Goal: Communication & Community: Answer question/provide support

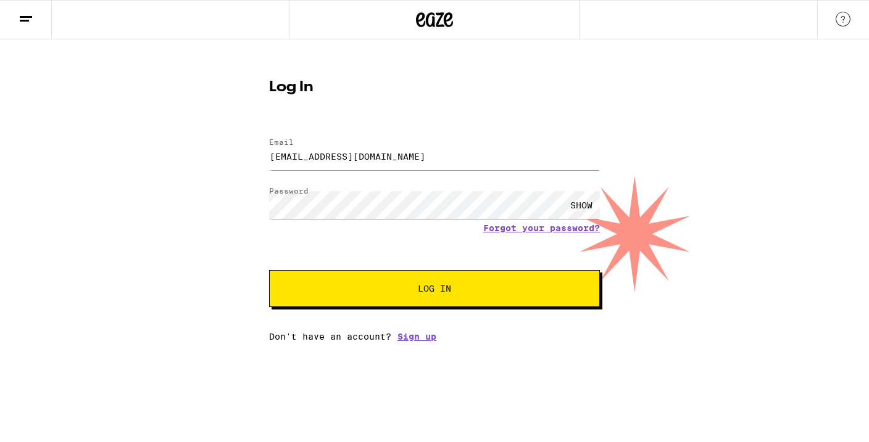
click at [269, 270] on button "Log In" at bounding box center [434, 288] width 331 height 37
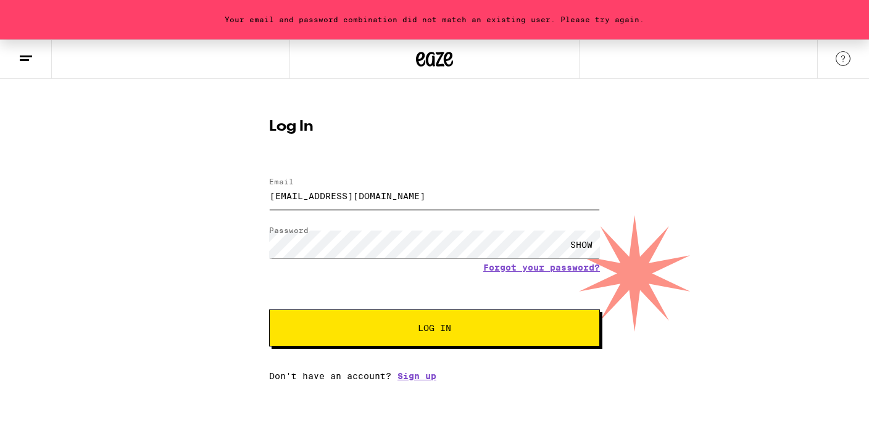
drag, startPoint x: 434, startPoint y: 192, endPoint x: 242, endPoint y: 196, distance: 192.6
click at [242, 196] on div "Your email and password combination did not match an existing user. Please try …" at bounding box center [434, 210] width 869 height 342
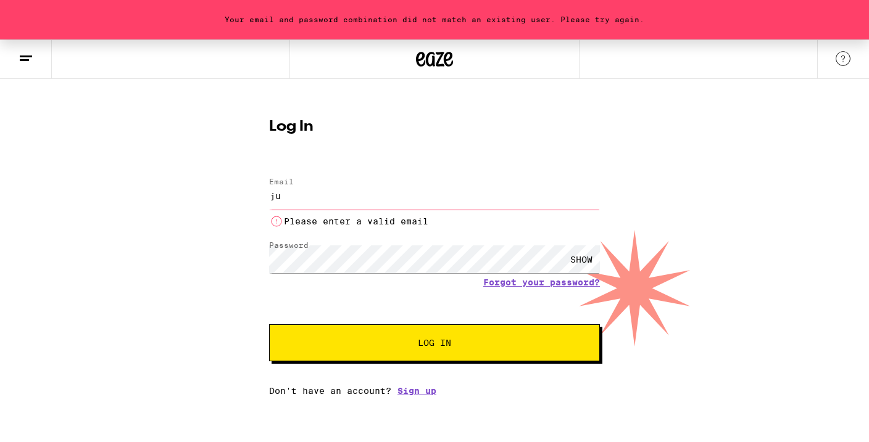
type input "j"
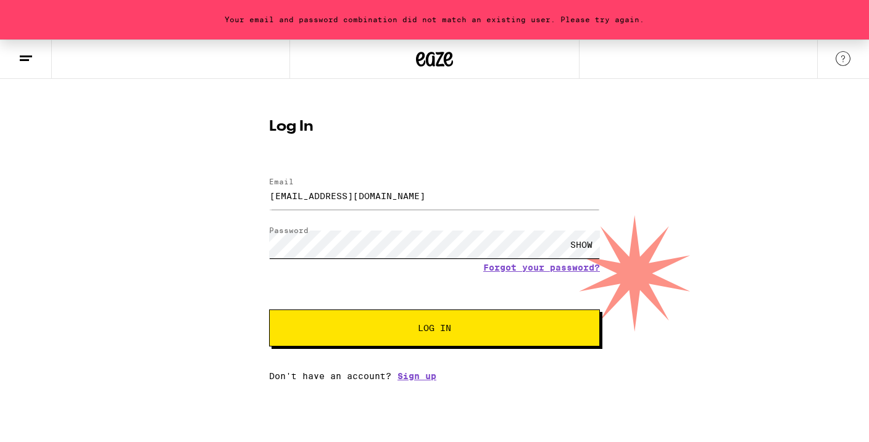
click at [186, 241] on div "Your email and password combination did not match an existing user. Please try …" at bounding box center [434, 210] width 869 height 342
click at [269, 310] on button "Log In" at bounding box center [434, 328] width 331 height 37
click at [589, 244] on div "SHOW" at bounding box center [581, 245] width 37 height 28
click at [231, 243] on div "Your email and password combination did not match an existing user. Please try …" at bounding box center [434, 210] width 869 height 342
click at [393, 343] on button "Log In" at bounding box center [434, 328] width 331 height 37
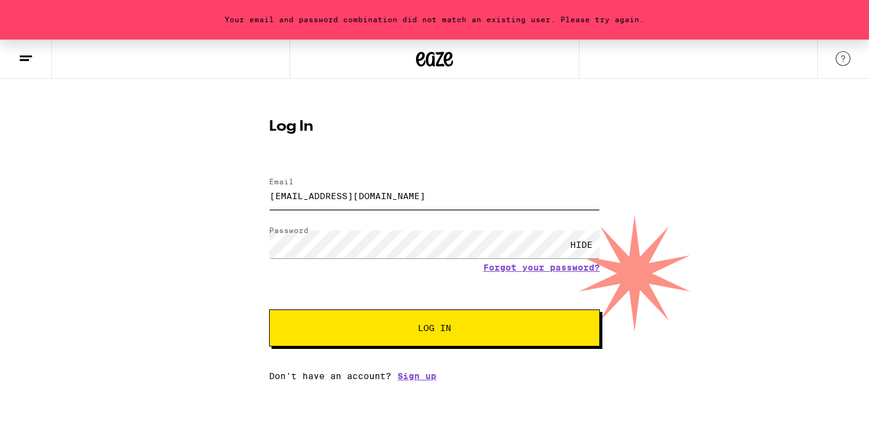
drag, startPoint x: 455, startPoint y: 199, endPoint x: 219, endPoint y: 187, distance: 236.0
click at [219, 187] on div "Your email and password combination did not match an existing user. Please try …" at bounding box center [434, 210] width 869 height 342
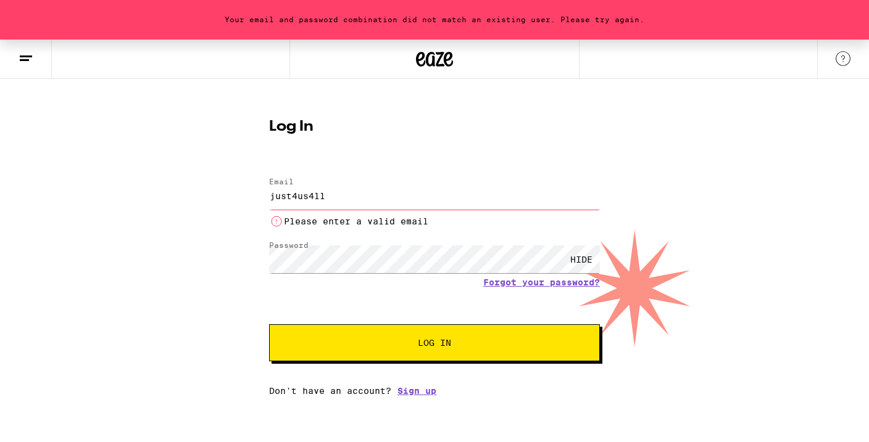
click at [269, 325] on button "Log In" at bounding box center [434, 343] width 331 height 37
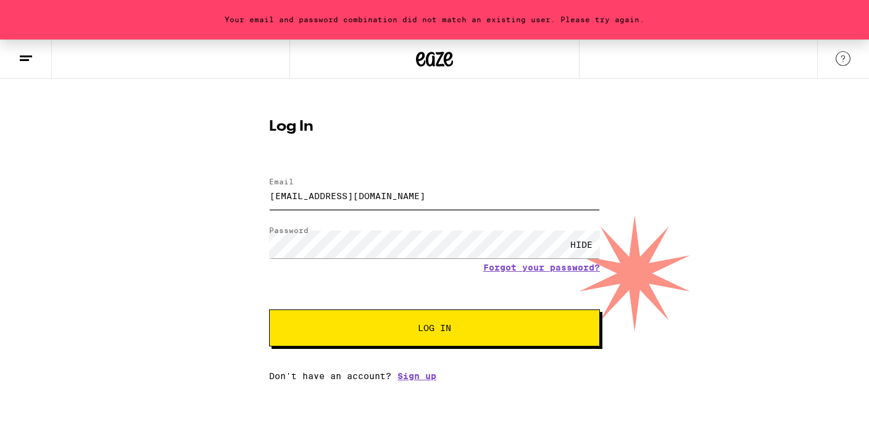
type input "[EMAIL_ADDRESS][DOMAIN_NAME]"
click at [269, 310] on button "Log In" at bounding box center [434, 328] width 331 height 37
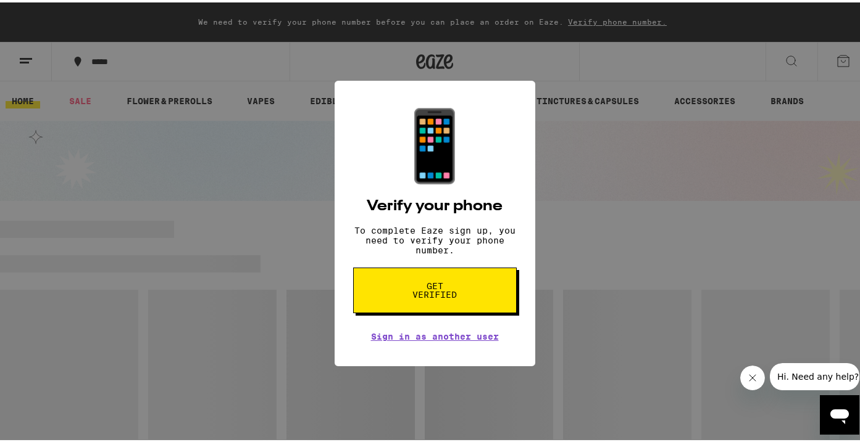
click at [438, 290] on span "Get verified" at bounding box center [435, 288] width 64 height 17
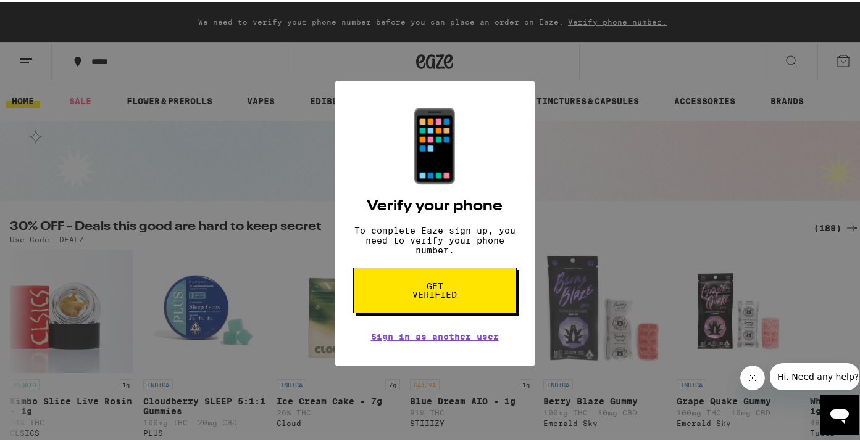
click at [423, 293] on span "Get verified" at bounding box center [435, 288] width 64 height 17
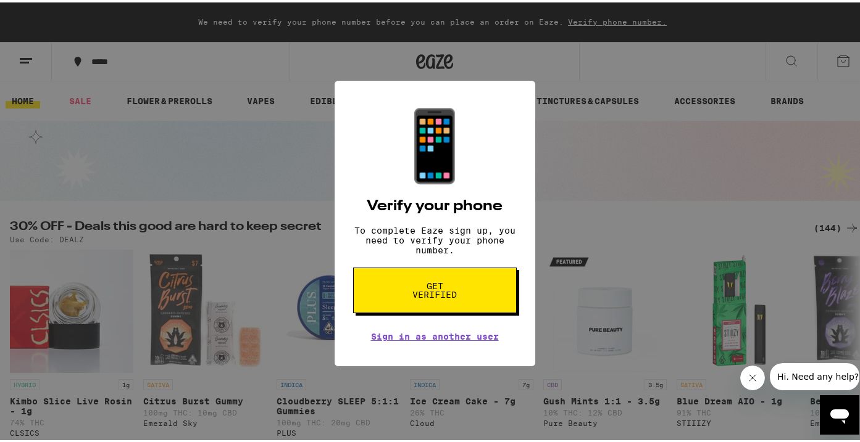
click at [424, 297] on span "Get verified" at bounding box center [435, 288] width 64 height 17
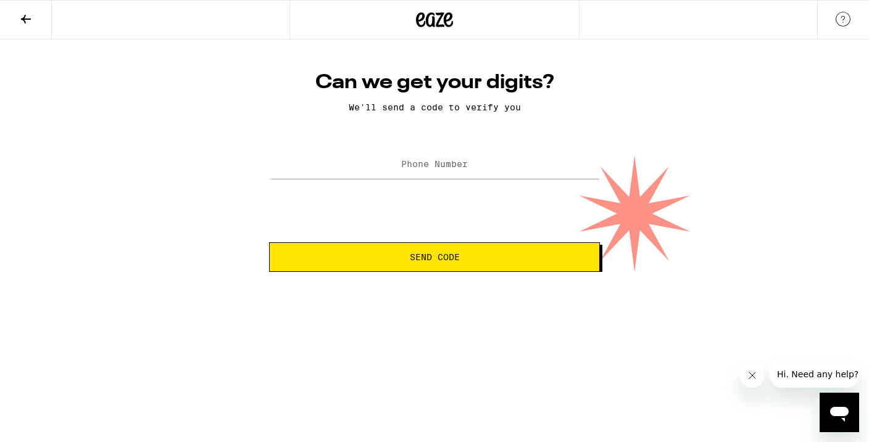
click at [405, 167] on label "Phone Number" at bounding box center [434, 164] width 67 height 10
type input "(415) 990-4022"
click at [269, 243] on button "Send Code" at bounding box center [434, 258] width 331 height 30
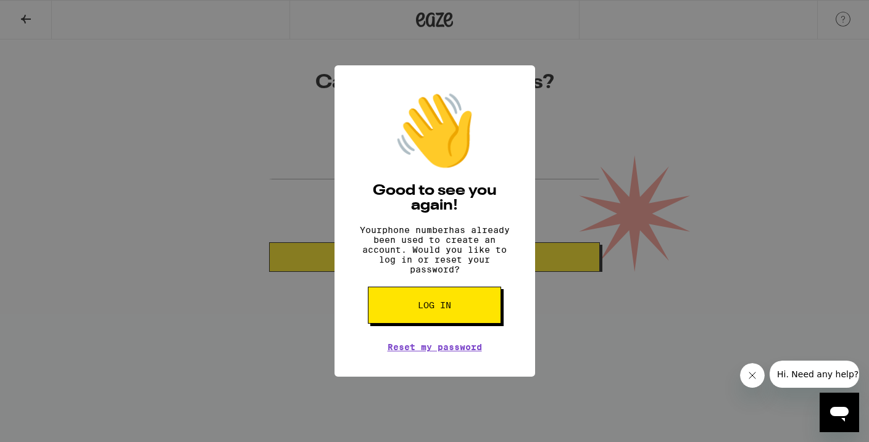
click at [438, 319] on button "Log in" at bounding box center [434, 305] width 133 height 37
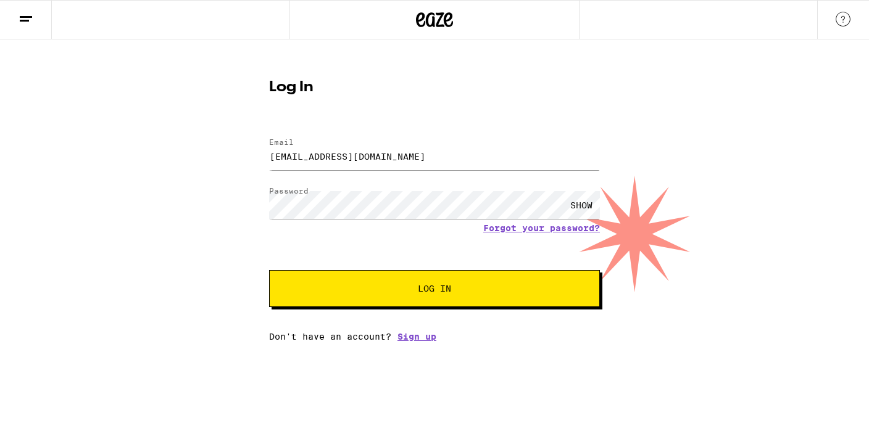
click at [441, 285] on span "Log In" at bounding box center [434, 289] width 33 height 9
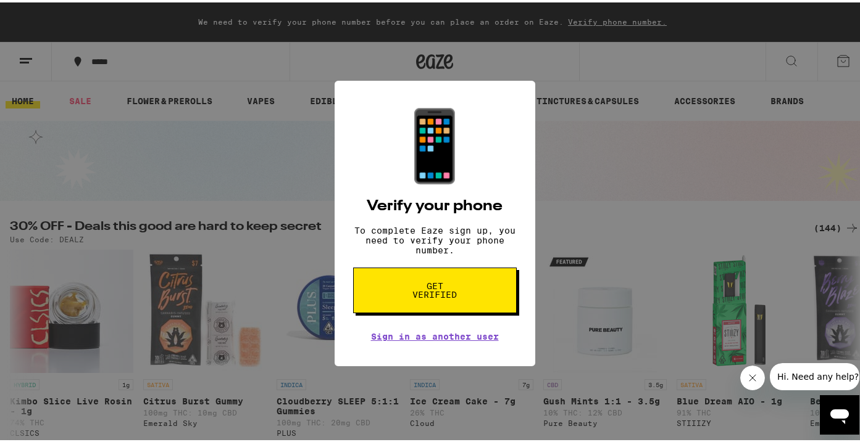
click at [637, 233] on div "📱 Verify your phone To complete Eaze sign up, you need to verify your phone num…" at bounding box center [434, 221] width 869 height 442
click at [747, 378] on icon "Close message from company" at bounding box center [752, 378] width 10 height 10
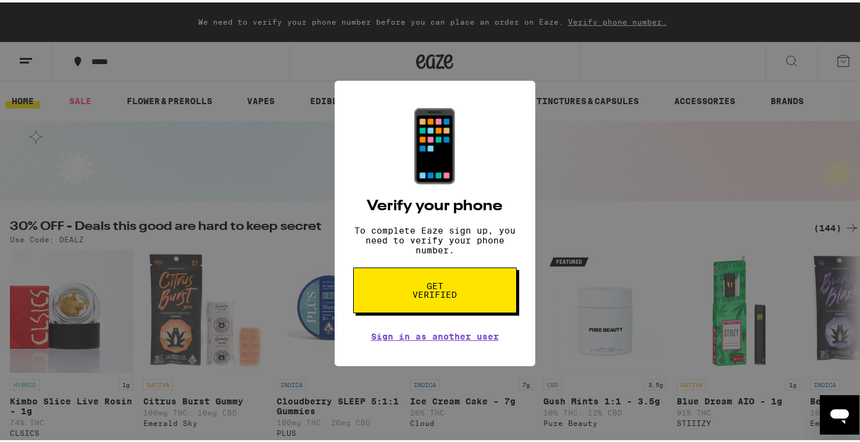
click at [833, 411] on icon "Open messaging window" at bounding box center [839, 416] width 19 height 15
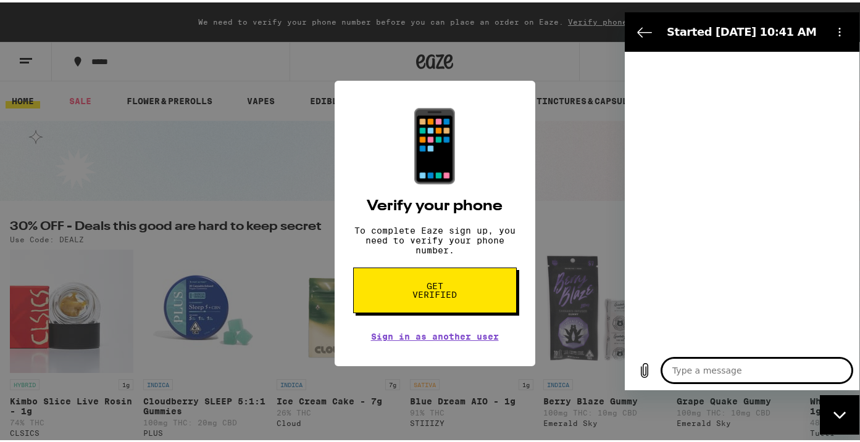
type textarea "x"
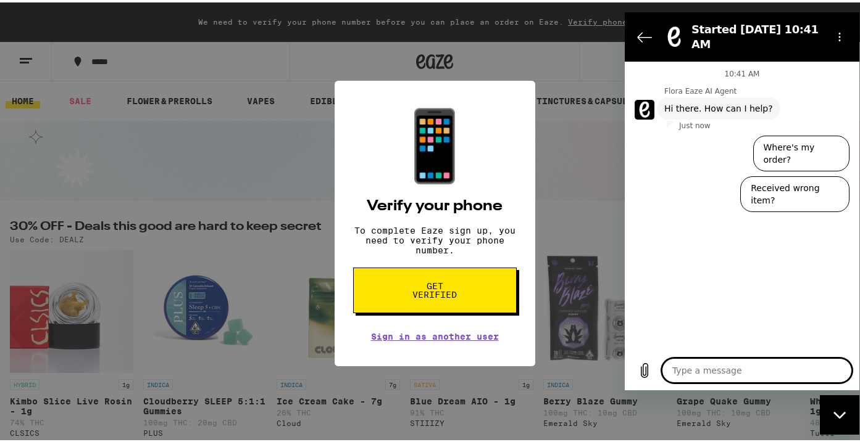
click at [700, 372] on textarea at bounding box center [757, 370] width 190 height 25
type textarea "u"
type textarea "x"
type textarea "un"
type textarea "x"
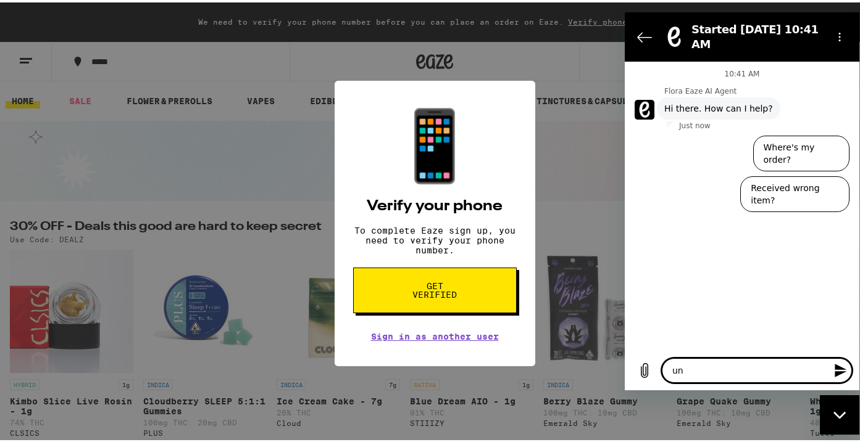
type textarea "una"
type textarea "x"
type textarea "unab"
type textarea "x"
type textarea "unabl"
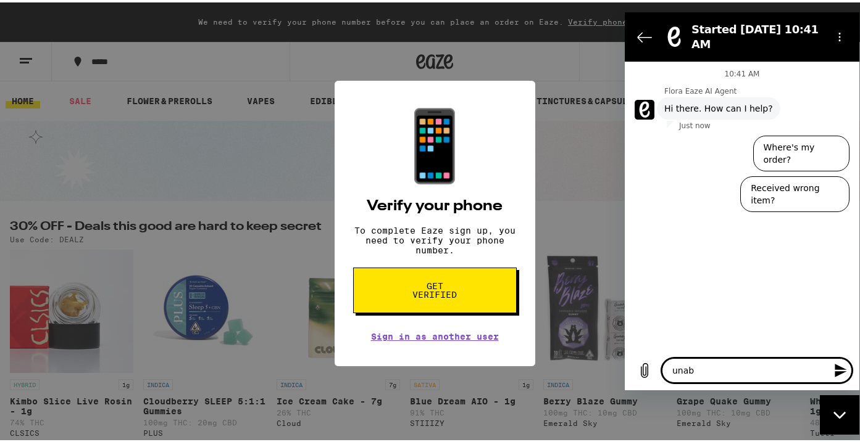
type textarea "x"
type textarea "unable"
type textarea "x"
type textarea "unable"
type textarea "x"
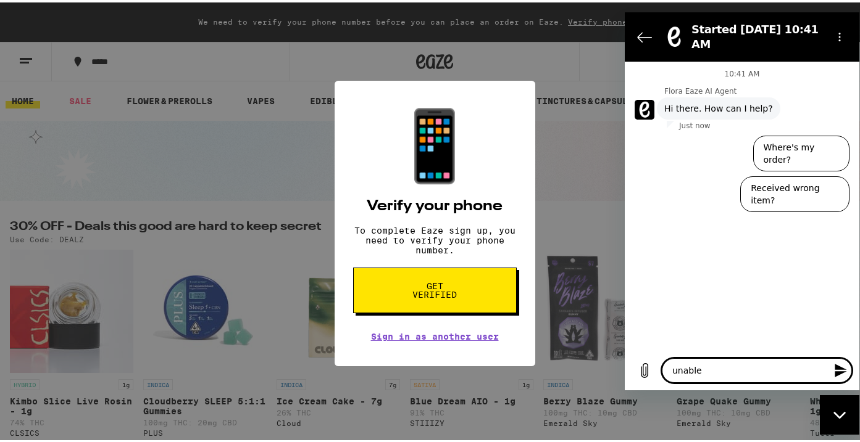
type textarea "unable t"
type textarea "x"
type textarea "unable to"
type textarea "x"
type textarea "unable to"
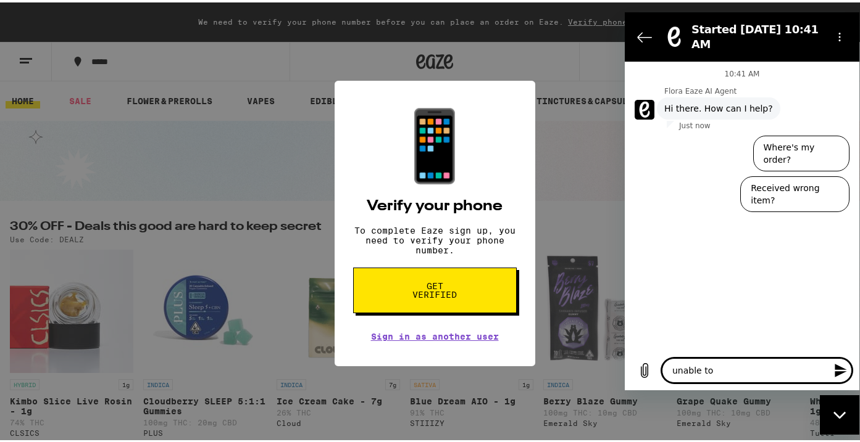
type textarea "x"
type textarea "unable to v"
type textarea "x"
type textarea "unable to ve"
type textarea "x"
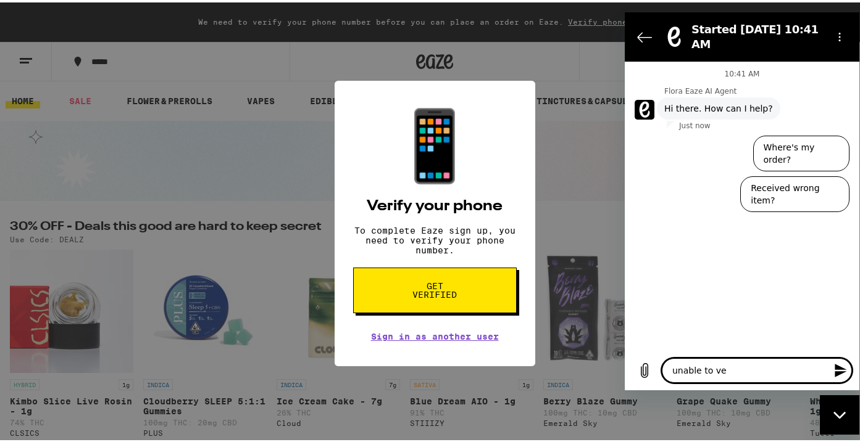
type textarea "unable to ver"
type textarea "x"
type textarea "unable to veri"
type textarea "x"
type textarea "unable to verif"
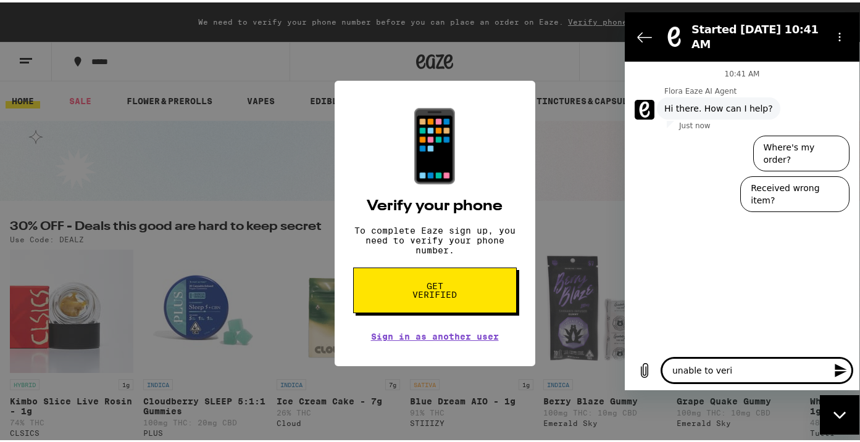
type textarea "x"
type textarea "unable to verify"
type textarea "x"
type textarea "unable to verify"
type textarea "x"
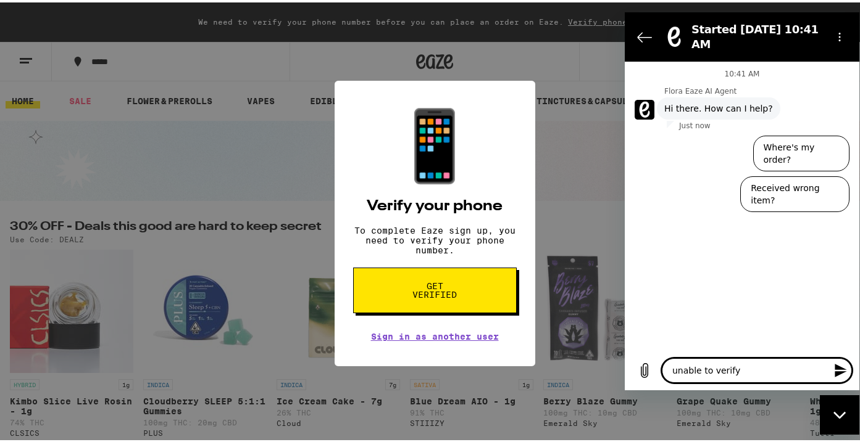
type textarea "unable to verify p"
type textarea "x"
type textarea "unable to verify ph"
type textarea "x"
type textarea "unable to verify pho"
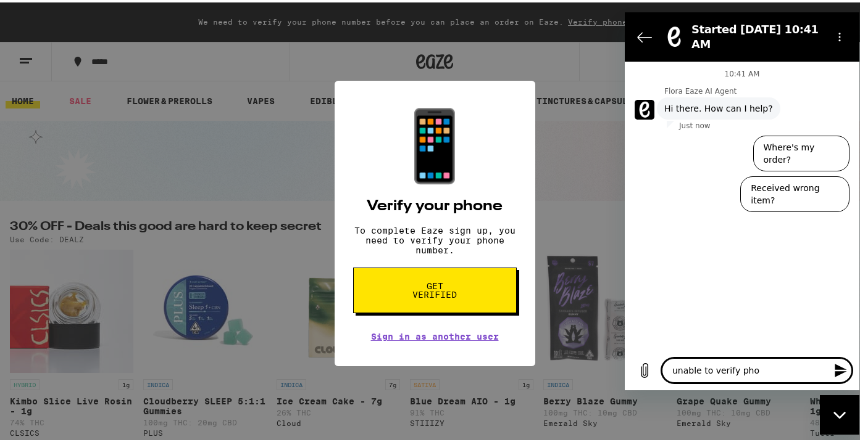
type textarea "x"
type textarea "unable to verify phon"
type textarea "x"
type textarea "unable to verify phone"
type textarea "x"
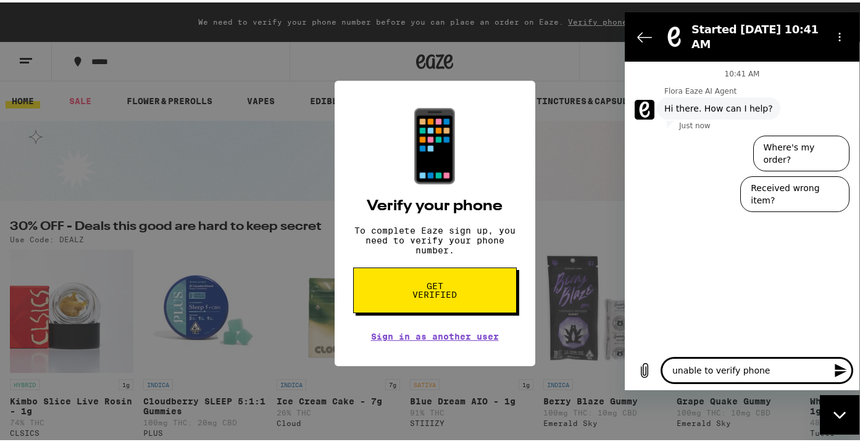
type textarea "unable to verify phone"
type textarea "x"
type textarea "unable to verify phone n"
type textarea "x"
type textarea "unable to verify phone nu"
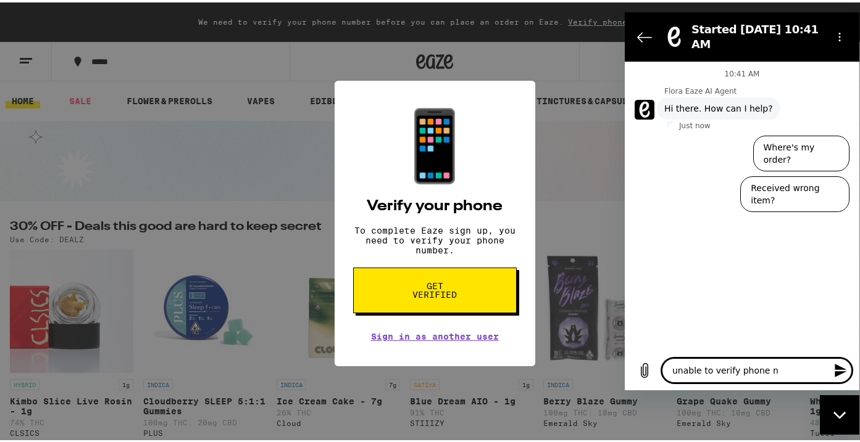
type textarea "x"
type textarea "unable to verify phone num"
type textarea "x"
type textarea "unable to verify phone numb"
type textarea "x"
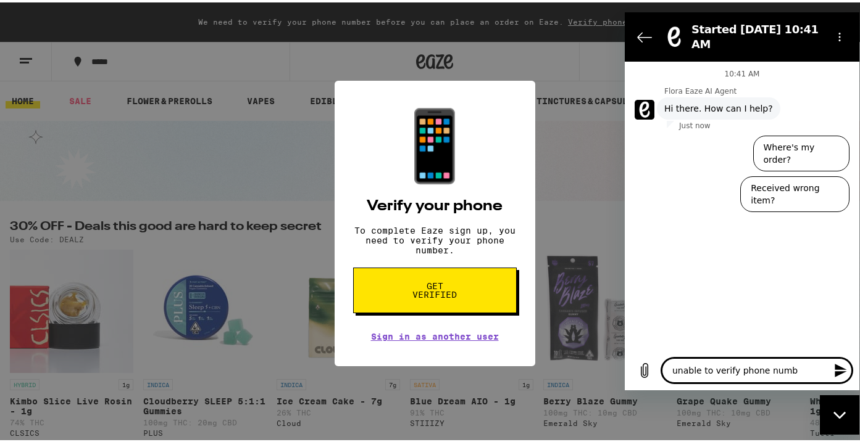
type textarea "unable to verify phone numbe"
type textarea "x"
type textarea "unable to verify phone number"
type textarea "x"
type textarea "unable to verify phone number"
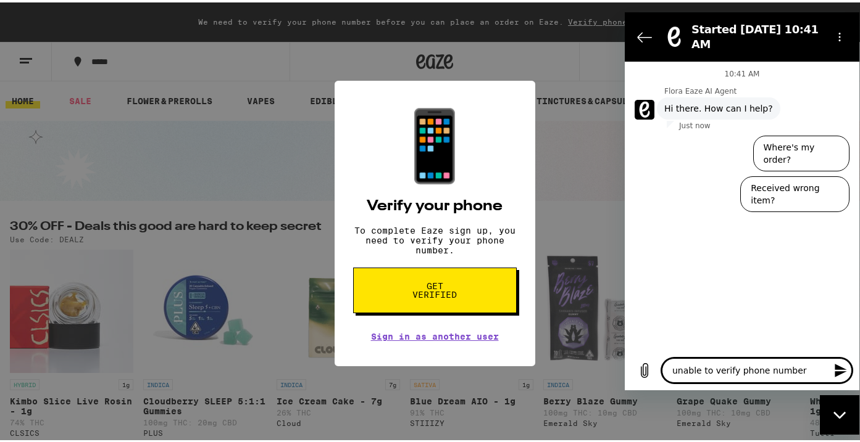
type textarea "x"
type textarea "unable to verify phone number t"
type textarea "x"
type textarea "unable to verify phone number to"
type textarea "x"
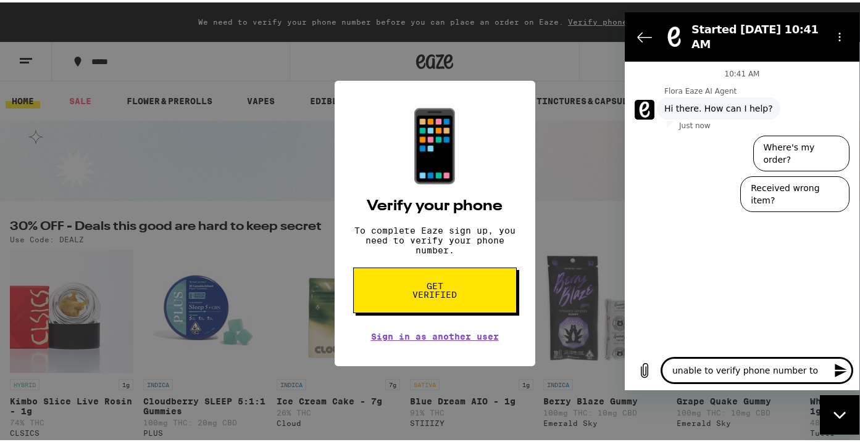
type textarea "unable to verify phone number to"
type textarea "x"
type textarea "unable to verify phone number to p"
type textarea "x"
type textarea "unable to verify phone number to pl"
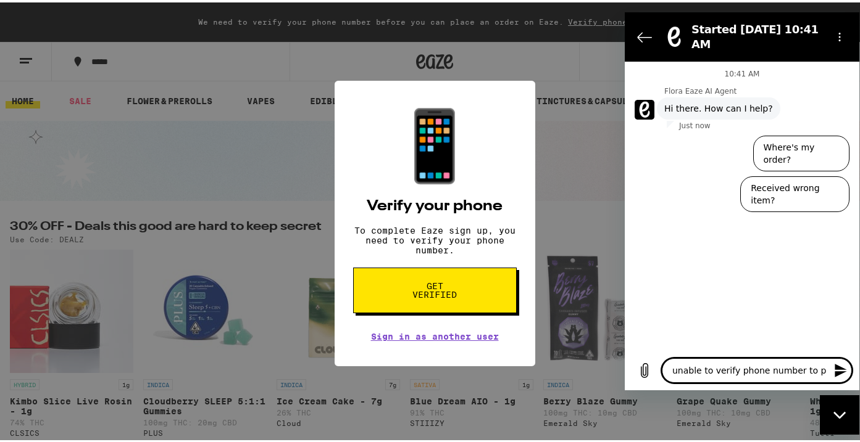
type textarea "x"
type textarea "unable to verify phone number to pla"
type textarea "x"
type textarea "unable to verify phone number to plac"
type textarea "x"
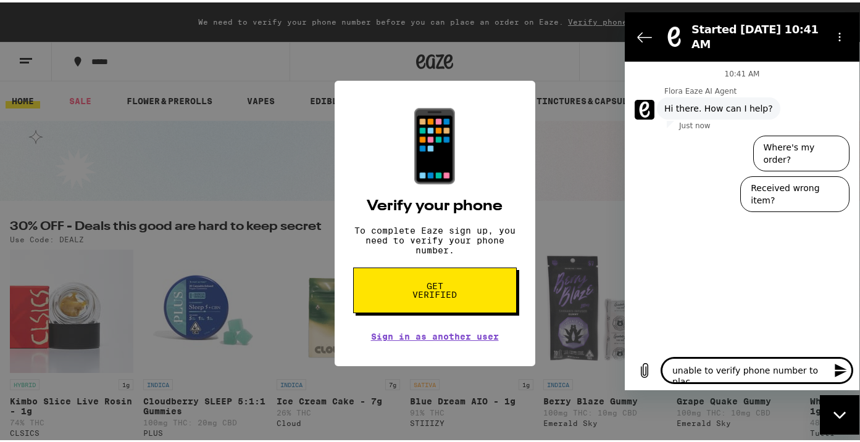
type textarea "unable to verify phone number to place"
type textarea "x"
type textarea "unable to verify phone number to place"
type textarea "x"
type textarea "unable to verify phone number to place o"
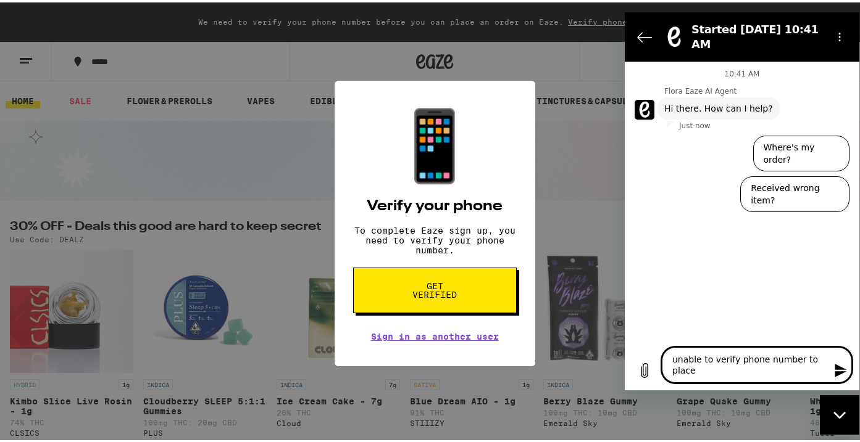
type textarea "x"
type textarea "unable to verify phone number to place or"
type textarea "x"
type textarea "unable to verify phone number to place ord"
type textarea "x"
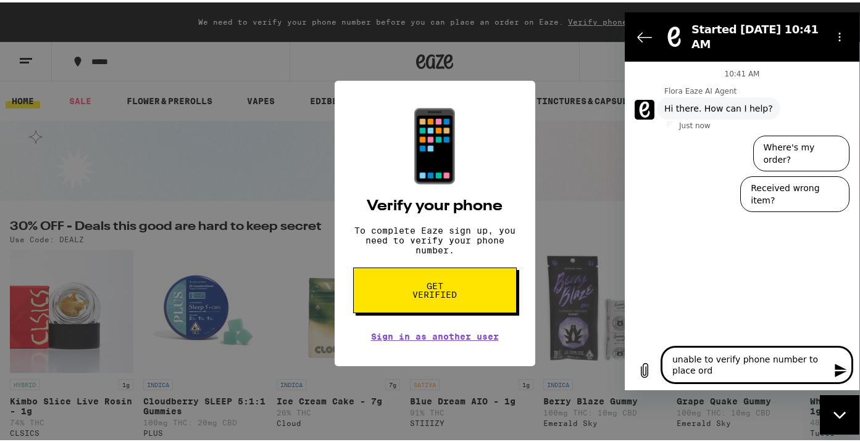
type textarea "unable to verify phone number to place orde"
type textarea "x"
type textarea "unable to verify phone number to place order"
type textarea "x"
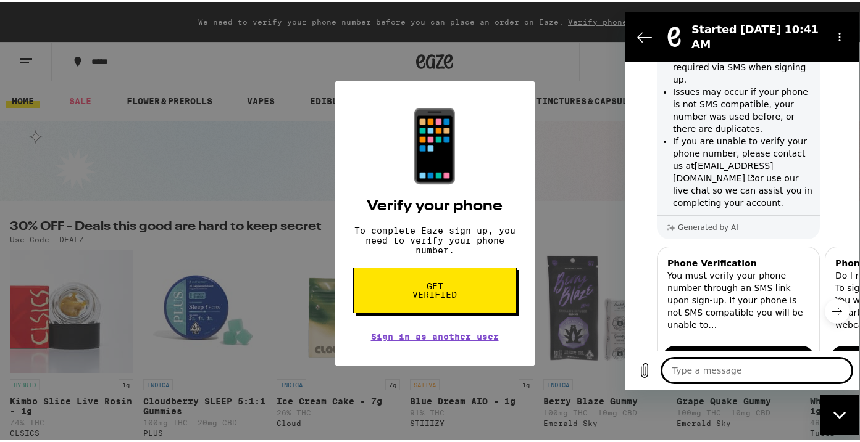
scroll to position [138, 0]
click at [773, 162] on link "support@eaze.com" at bounding box center [723, 173] width 101 height 22
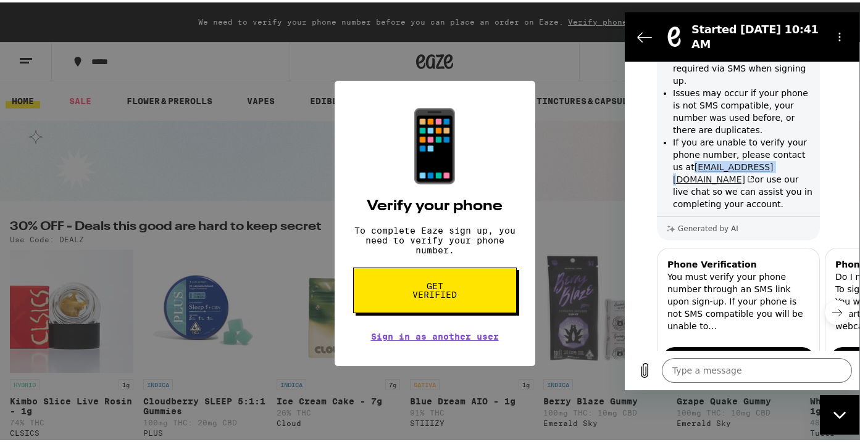
drag, startPoint x: 691, startPoint y: 167, endPoint x: 770, endPoint y: 170, distance: 79.0
click at [770, 170] on li "If you are unable to verify your phone number, please contact us at support@eaz…" at bounding box center [742, 173] width 139 height 74
copy li "support@eaze.com"
type textarea "x"
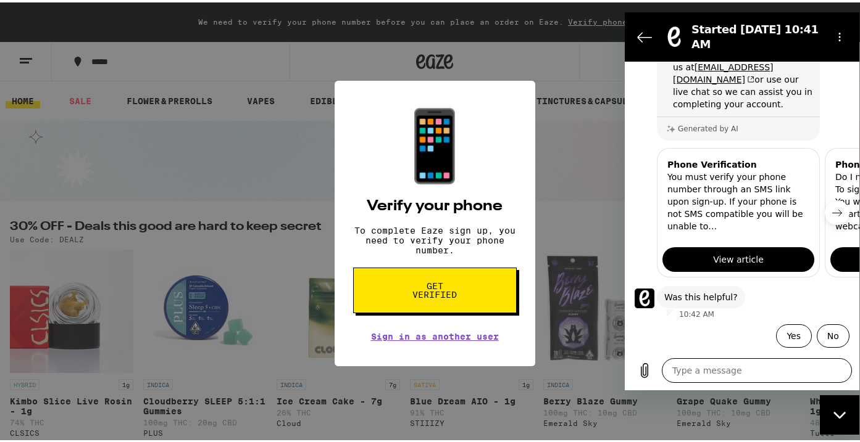
click at [746, 381] on textarea at bounding box center [757, 370] width 190 height 25
type textarea "p"
type textarea "x"
type textarea "pl"
type textarea "x"
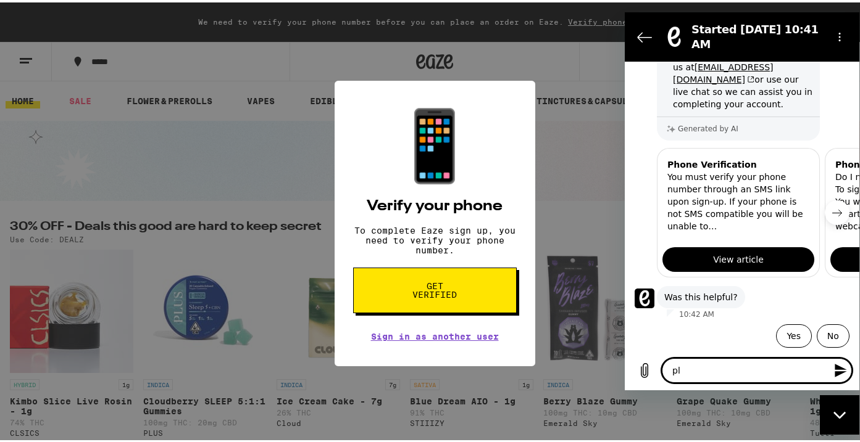
type textarea "ple"
type textarea "x"
type textarea "plea"
type textarea "x"
type textarea "pleas"
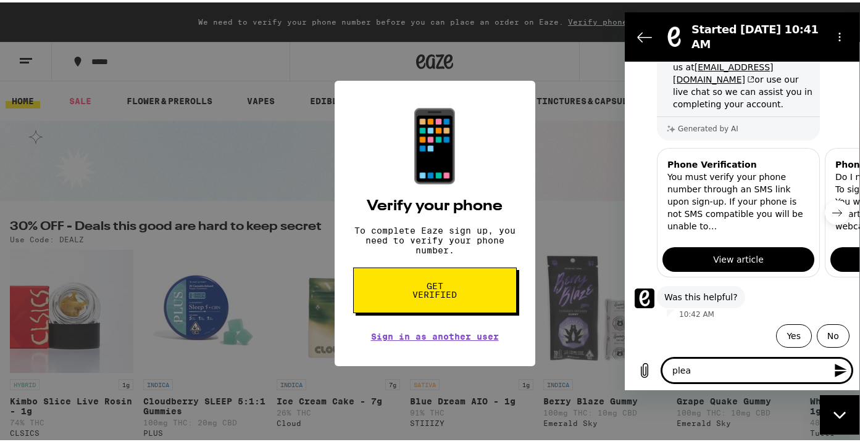
type textarea "x"
type textarea "please"
type textarea "x"
type textarea "please"
type textarea "x"
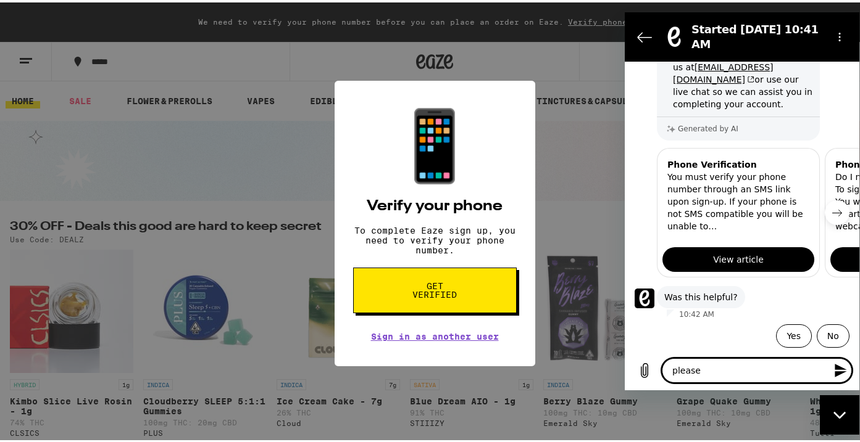
type textarea "please h"
type textarea "x"
type textarea "please he"
type textarea "x"
type textarea "please hel"
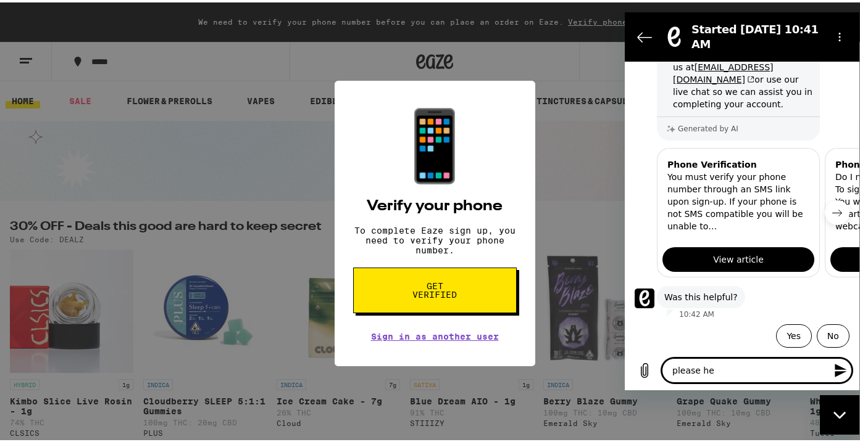
type textarea "x"
type textarea "please hel"
type textarea "x"
type textarea "please hel p"
type textarea "x"
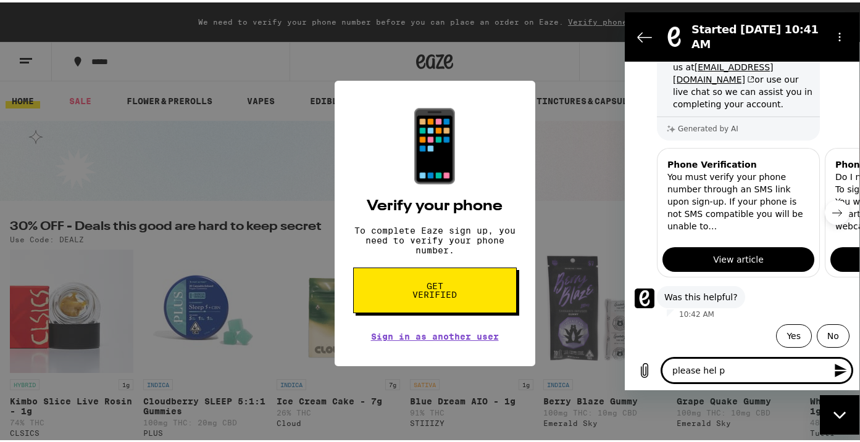
type textarea "please hel"
type textarea "x"
type textarea "please hel"
type textarea "x"
type textarea "please help"
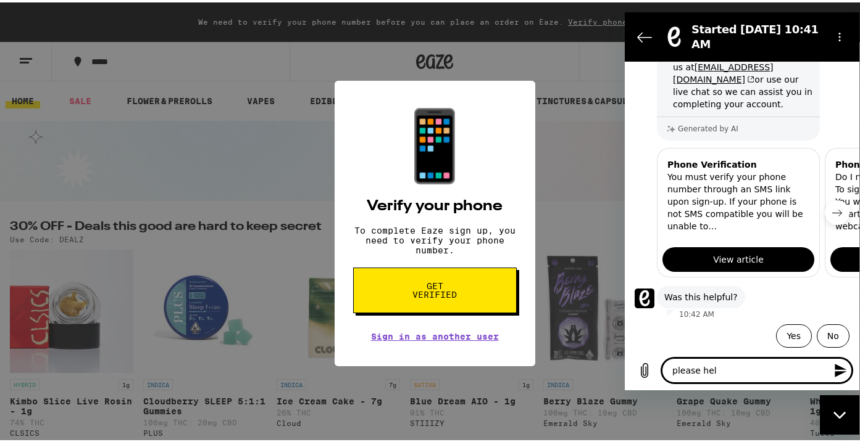
type textarea "x"
type textarea "please help"
type textarea "x"
type textarea "please help m"
type textarea "x"
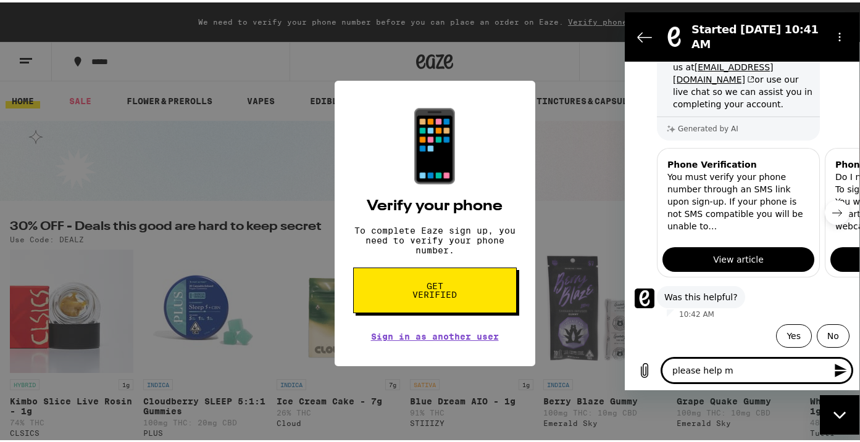
type textarea "please help me"
type textarea "x"
type textarea "please help me"
type textarea "x"
type textarea "please help me i"
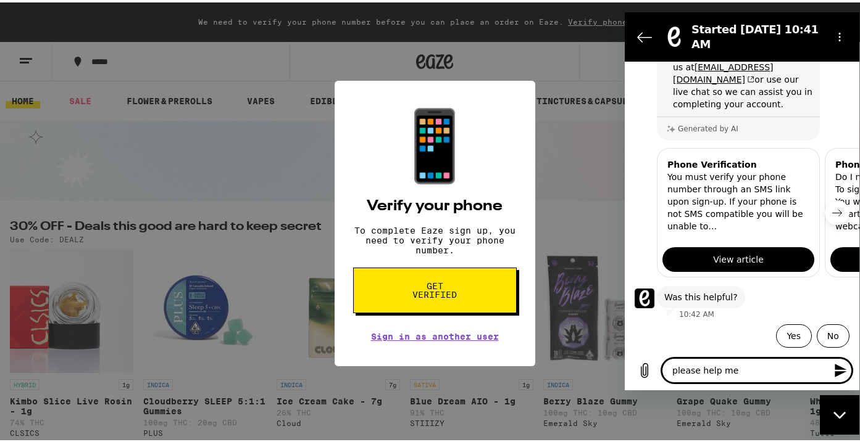
type textarea "x"
type textarea "please help me in"
type textarea "x"
type textarea "please help me in"
type textarea "x"
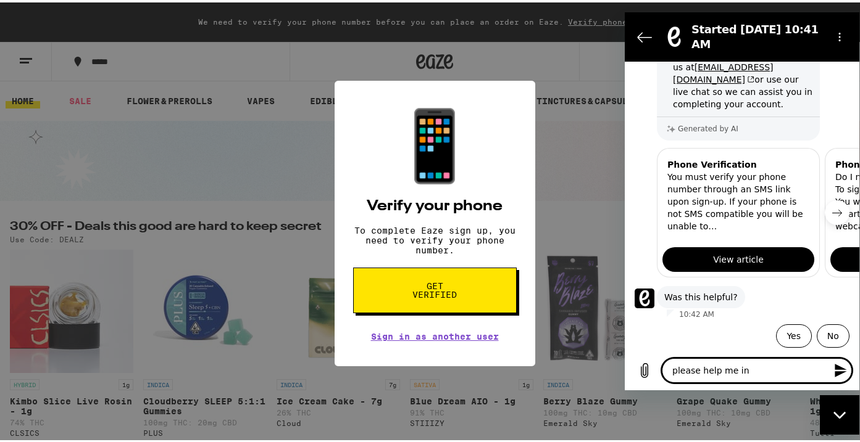
type textarea "please help me in c"
type textarea "x"
type textarea "please help me in co"
type textarea "x"
type textarea "please help me in com"
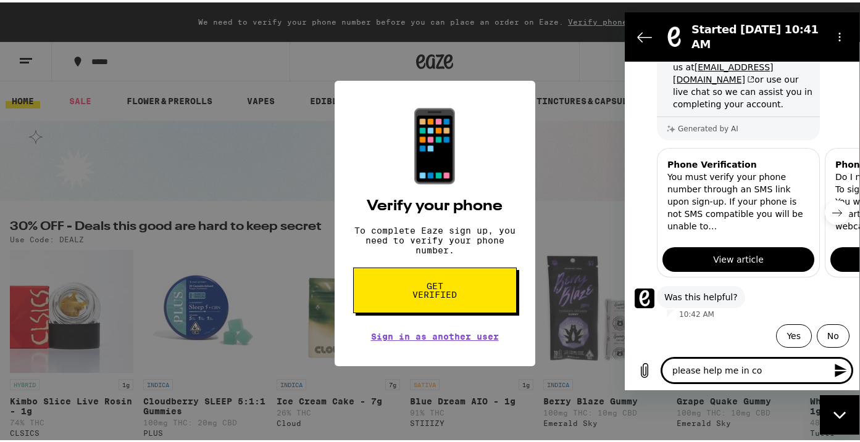
type textarea "x"
type textarea "please help me in comp"
type textarea "x"
type textarea "please help me in compl"
type textarea "x"
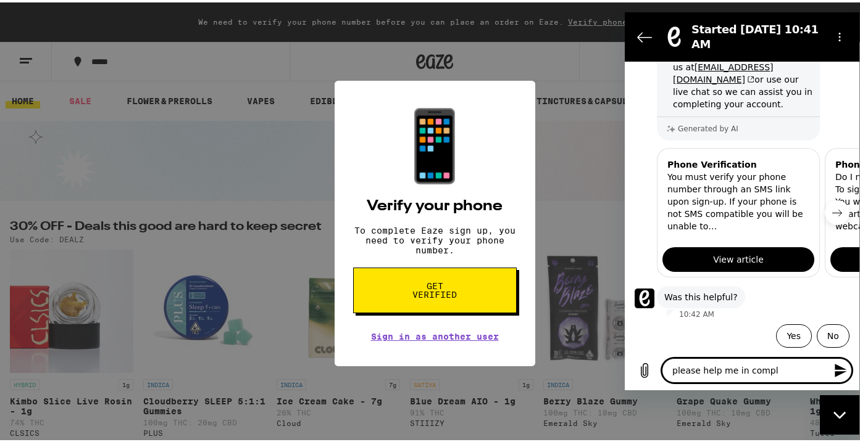
type textarea "please help me in comple"
type textarea "x"
type textarea "please help me in complet"
type textarea "x"
type textarea "please help me in completi"
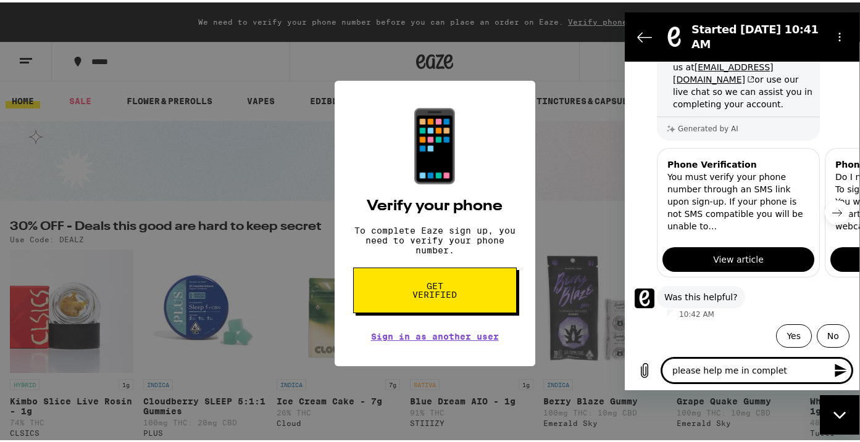
type textarea "x"
type textarea "please help me in completin"
type textarea "x"
type textarea "please help me in completing"
type textarea "x"
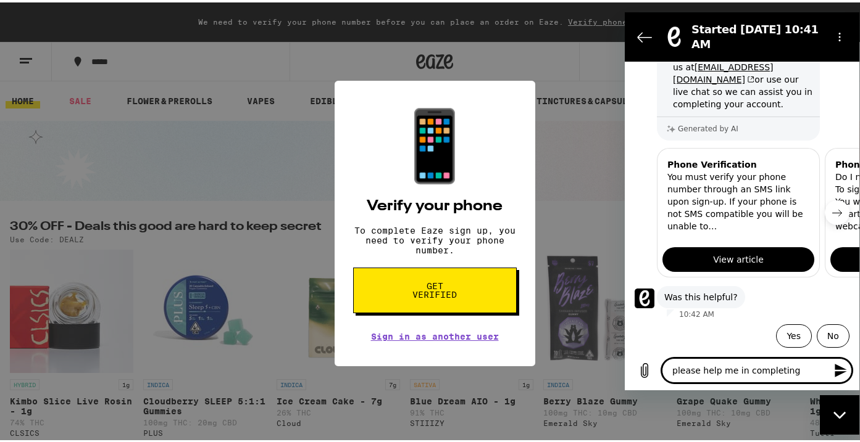
type textarea "please help me in completing"
type textarea "x"
type textarea "please help me in completing m"
type textarea "x"
type textarea "please help me in completing my"
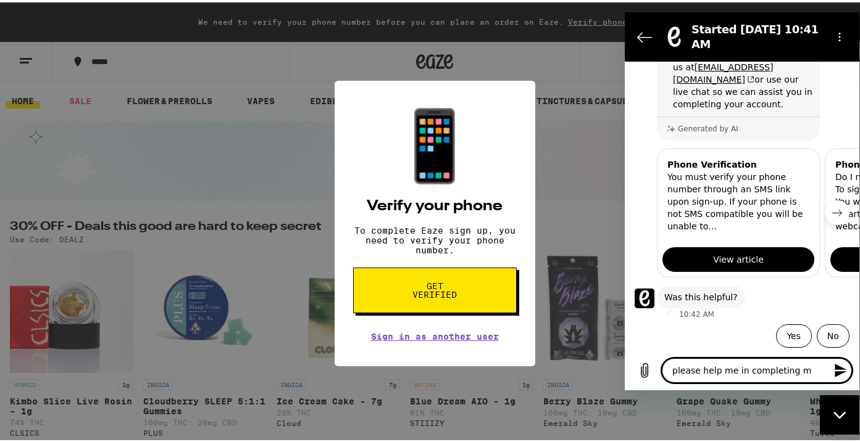
type textarea "x"
type textarea "please help me in completing my"
type textarea "x"
type textarea "please help me in completing my a"
type textarea "x"
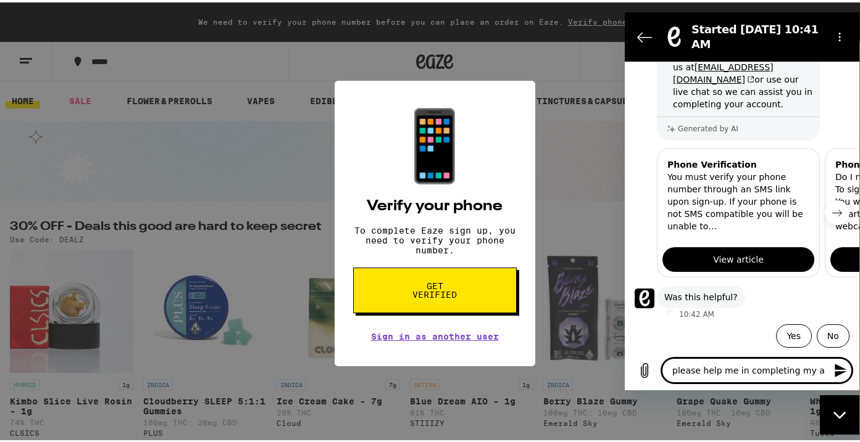
type textarea "please help me in completing my ac"
type textarea "x"
type textarea "please help me in completing my aco"
type textarea "x"
type textarea "please help me in completing my acou"
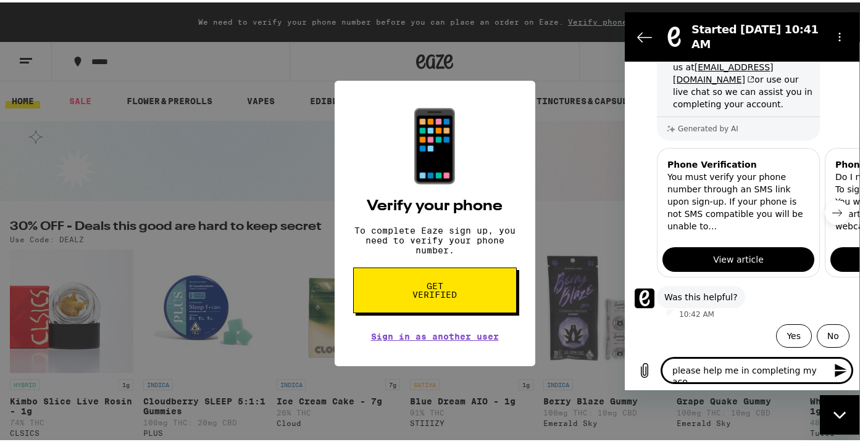
type textarea "x"
type textarea "please help me in completing my acoun"
type textarea "x"
type textarea "please help me in completing my acount"
type textarea "x"
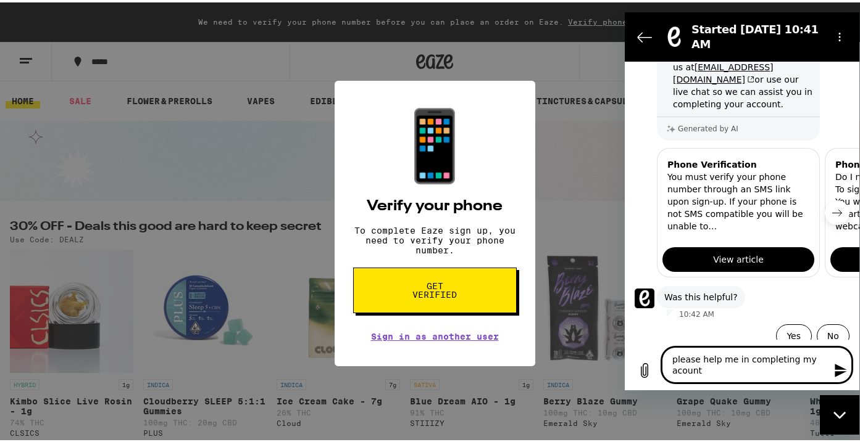
type textarea "please help me in completing my acount"
type textarea "x"
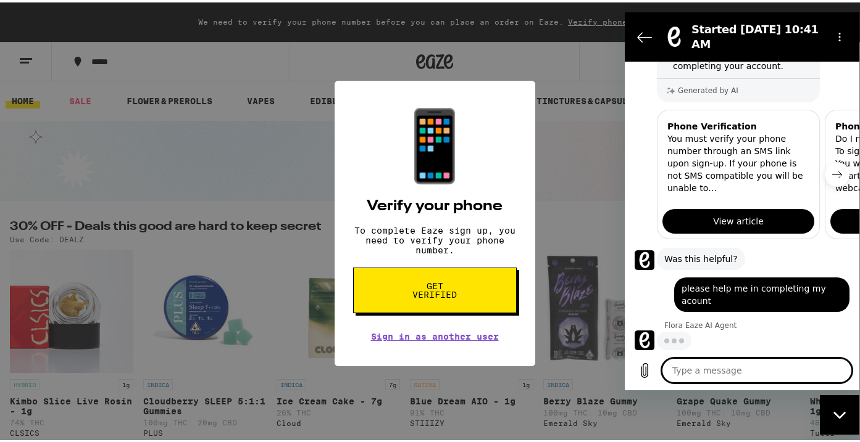
scroll to position [275, 0]
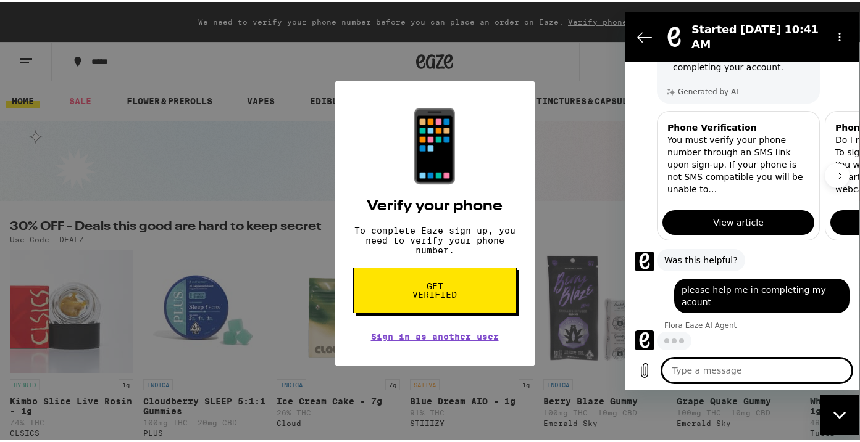
click at [833, 177] on icon "Next item" at bounding box center [837, 176] width 9 height 6
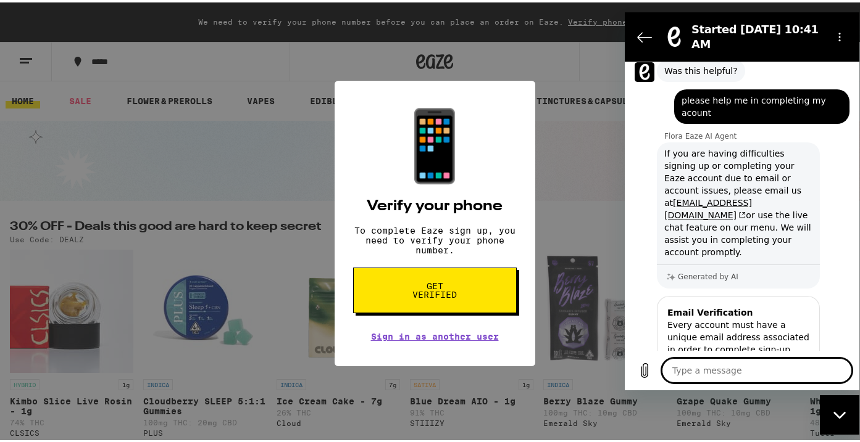
scroll to position [527, 0]
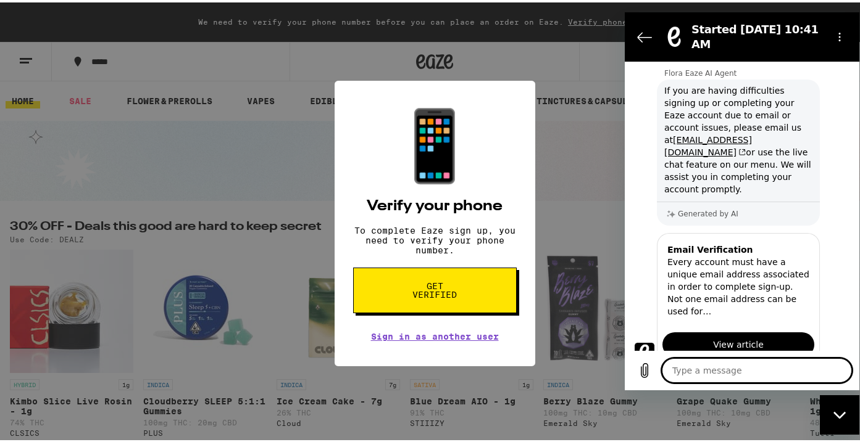
type textarea "x"
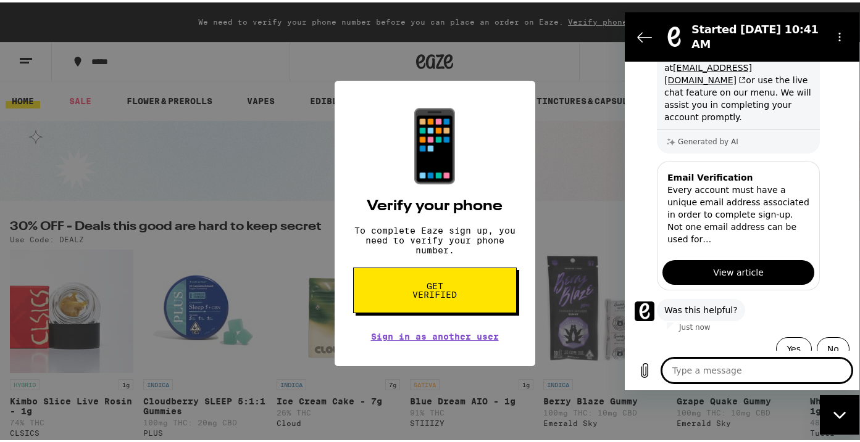
scroll to position [600, 0]
click at [642, 36] on icon "Back to the conversation list" at bounding box center [645, 36] width 14 height 9
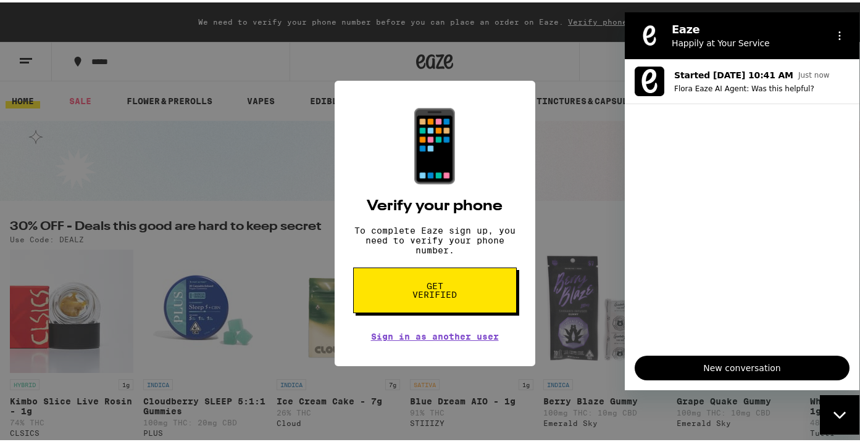
click at [838, 414] on icon "Close messaging window" at bounding box center [839, 415] width 13 height 8
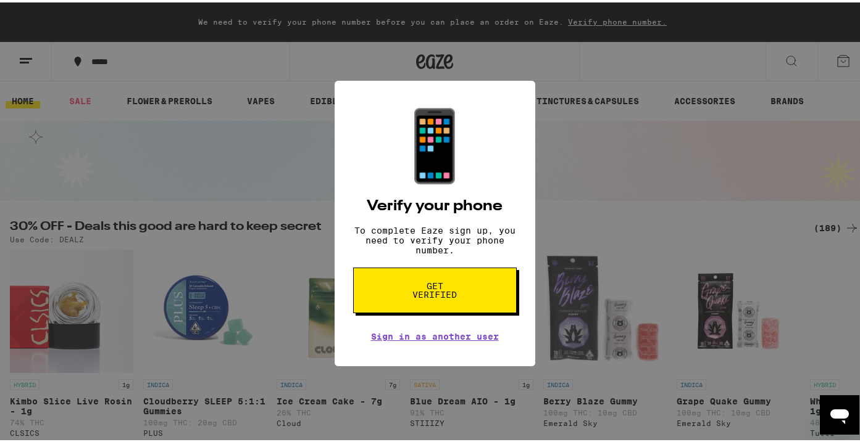
click at [601, 254] on div "📱 Verify your phone To complete Eaze sign up, you need to verify your phone num…" at bounding box center [434, 221] width 869 height 442
click at [417, 347] on div "📱 Verify your phone To complete Eaze sign up, you need to verify your phone num…" at bounding box center [434, 221] width 201 height 286
click at [412, 339] on link "Sign in as another user" at bounding box center [435, 335] width 128 height 10
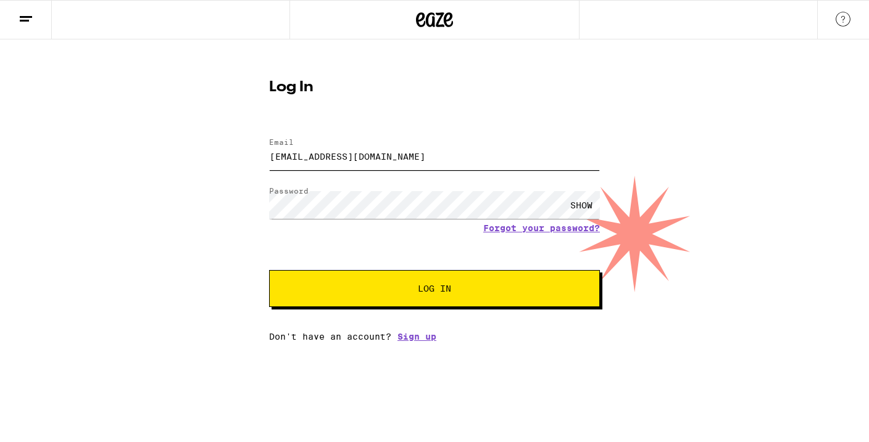
drag, startPoint x: 367, startPoint y: 162, endPoint x: 214, endPoint y: 159, distance: 153.1
click at [214, 159] on div "Log In Email Email [EMAIL_ADDRESS][DOMAIN_NAME] Password Password SHOW Forgot y…" at bounding box center [434, 190] width 869 height 302
type input "[EMAIL_ADDRESS][DOMAIN_NAME]"
click at [578, 230] on link "Forgot your password?" at bounding box center [541, 228] width 117 height 10
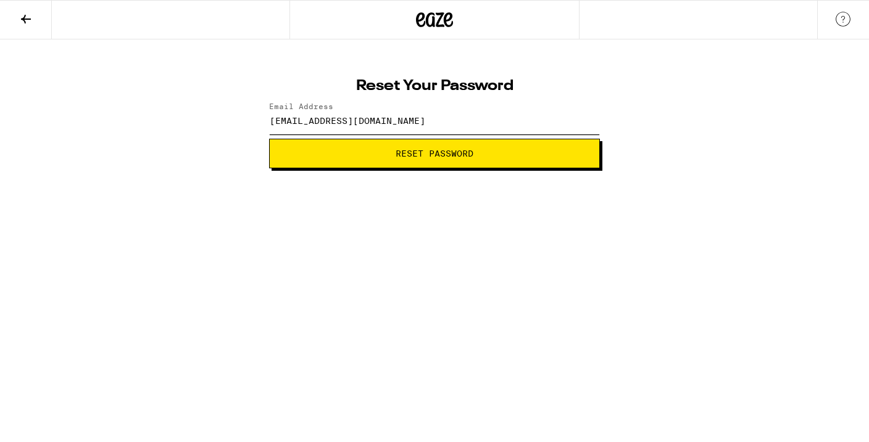
drag, startPoint x: 415, startPoint y: 127, endPoint x: 222, endPoint y: 107, distance: 194.2
click at [222, 107] on div "Reset Your Password Email Address just4us4ll@gmail.com Reset Password" at bounding box center [434, 103] width 869 height 129
type input "[EMAIL_ADDRESS][DOMAIN_NAME]"
click at [471, 147] on button "Reset Password" at bounding box center [434, 154] width 331 height 30
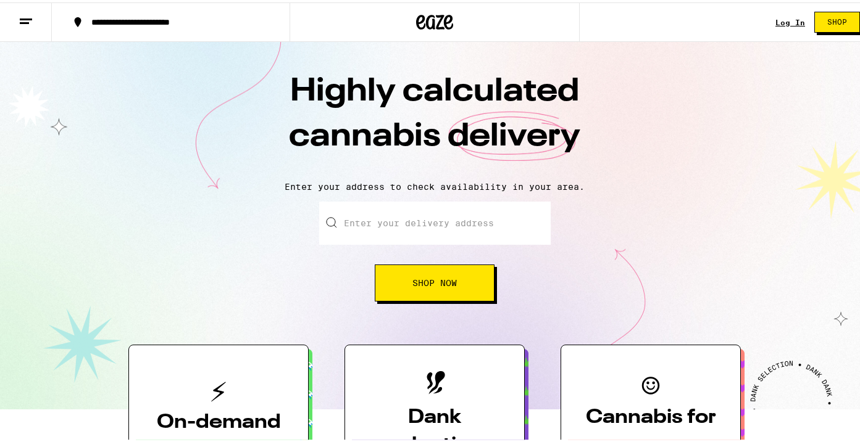
click at [776, 23] on link "Log In" at bounding box center [790, 20] width 30 height 8
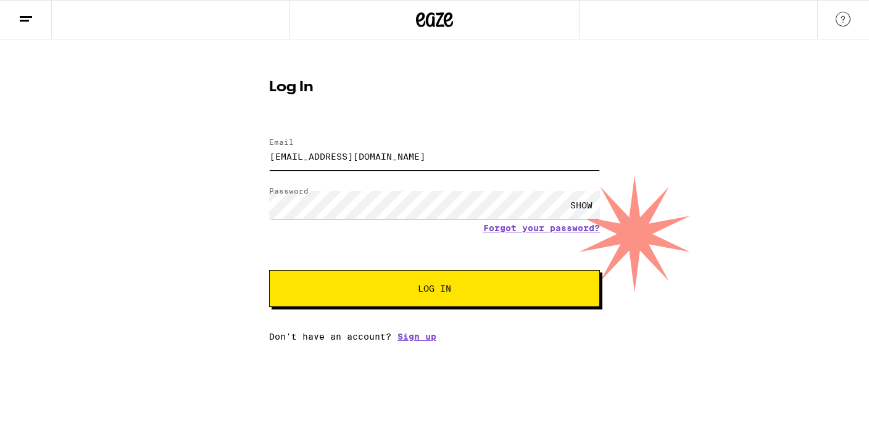
drag, startPoint x: 410, startPoint y: 156, endPoint x: 201, endPoint y: 125, distance: 211.5
click at [201, 125] on div "Log In Email Email [EMAIL_ADDRESS][DOMAIN_NAME] Password Password SHOW Forgot y…" at bounding box center [434, 190] width 869 height 302
type input "[EMAIL_ADDRESS][DOMAIN_NAME]"
click at [142, 197] on div "Log In Email Email [EMAIL_ADDRESS][DOMAIN_NAME] Password Password SHOW Forgot y…" at bounding box center [434, 190] width 869 height 302
click at [356, 279] on button "Log In" at bounding box center [434, 288] width 331 height 37
